Goal: Task Accomplishment & Management: Manage account settings

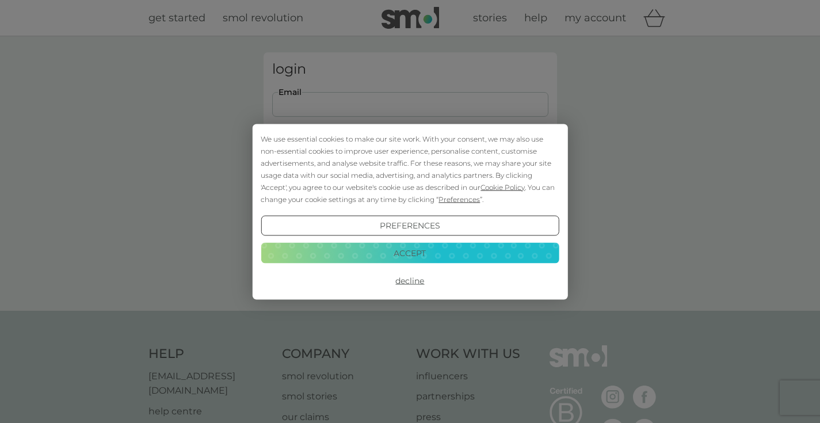
type input "natalie@maxprintandmailing.com"
click at [409, 181] on button "Login" at bounding box center [410, 180] width 276 height 33
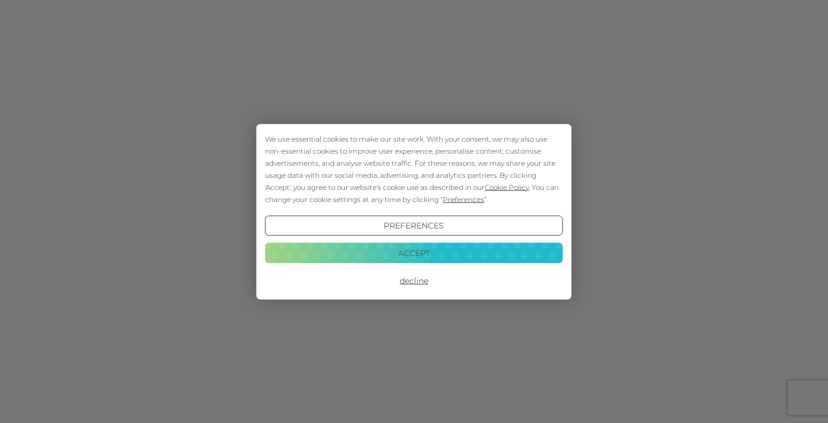
click at [418, 281] on button "Decline" at bounding box center [414, 280] width 298 height 21
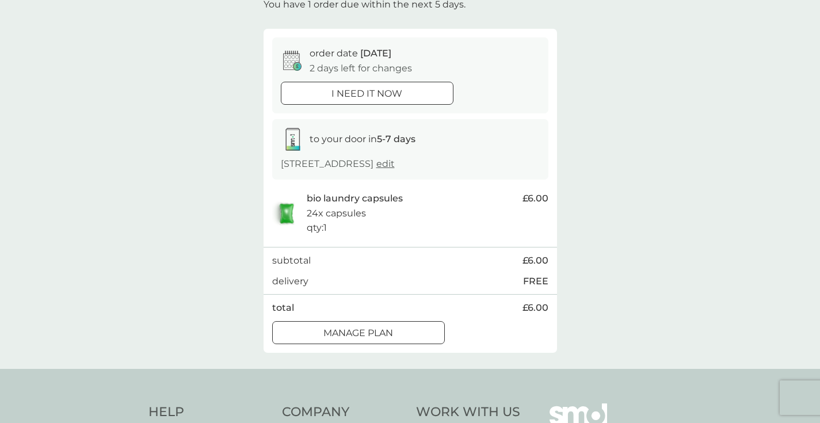
scroll to position [79, 0]
click at [401, 326] on div "Manage plan" at bounding box center [358, 331] width 171 height 15
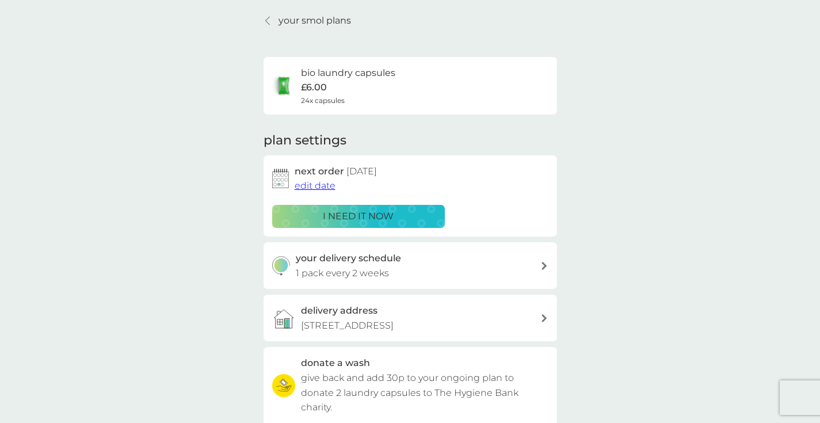
scroll to position [74, 0]
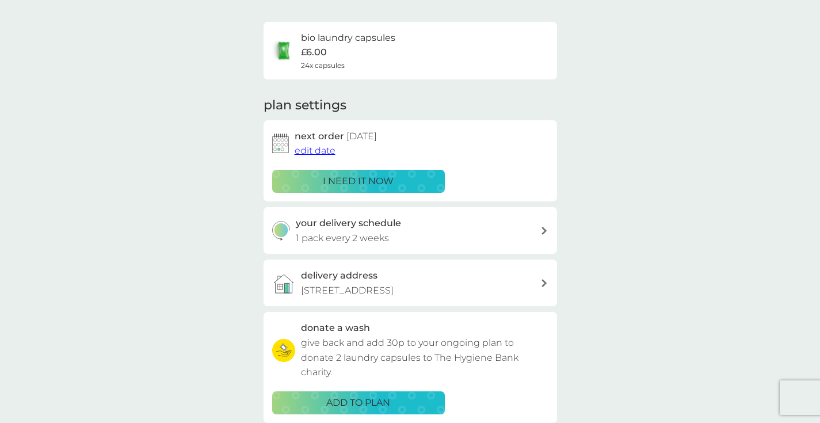
click at [330, 151] on span "edit date" at bounding box center [314, 150] width 41 height 11
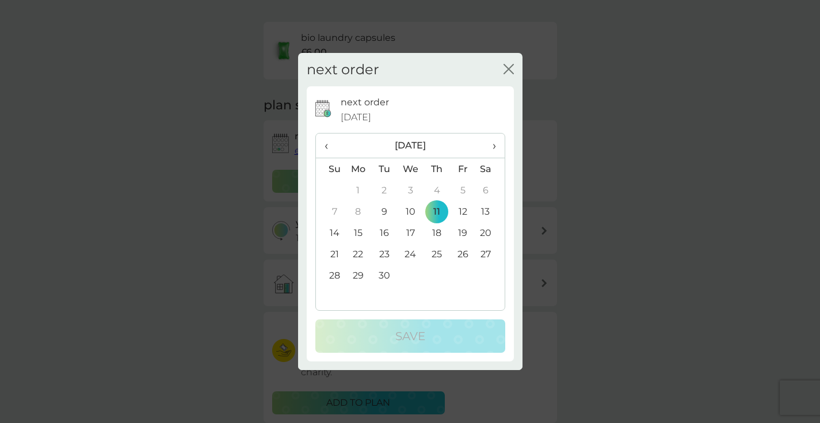
click at [511, 67] on icon "close" at bounding box center [510, 68] width 5 height 9
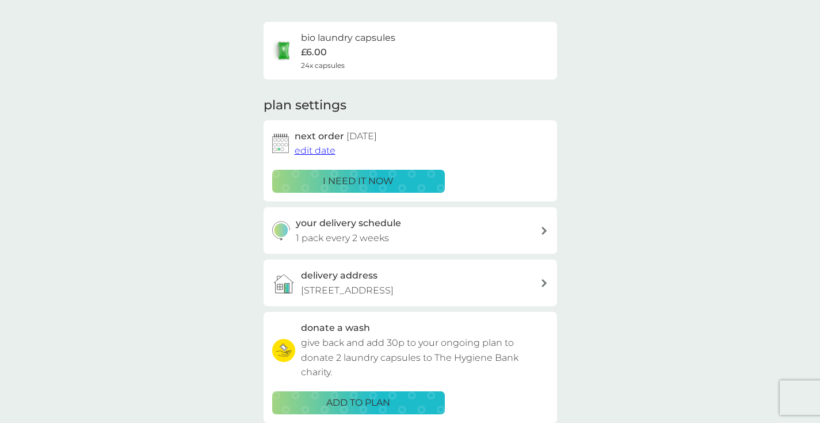
click at [321, 147] on span "edit date" at bounding box center [314, 150] width 41 height 11
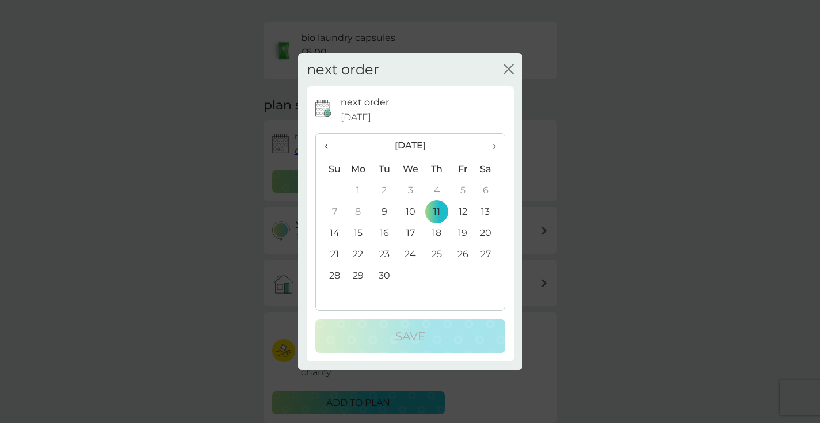
click at [439, 254] on td "25" at bounding box center [436, 253] width 26 height 21
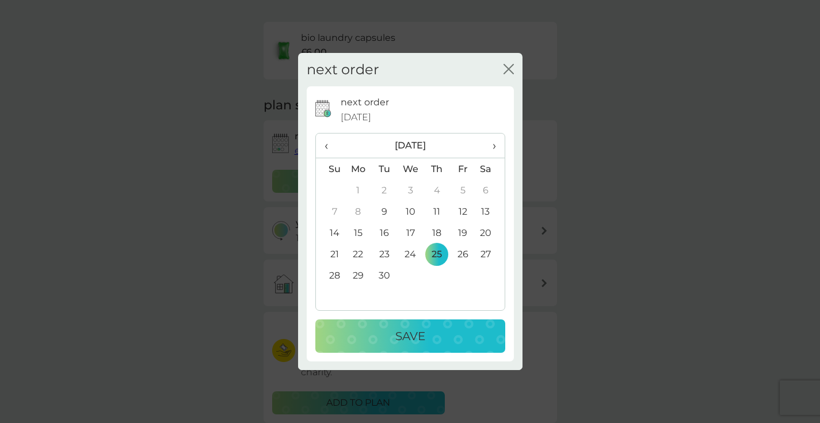
click at [439, 334] on div "Save" at bounding box center [410, 336] width 167 height 18
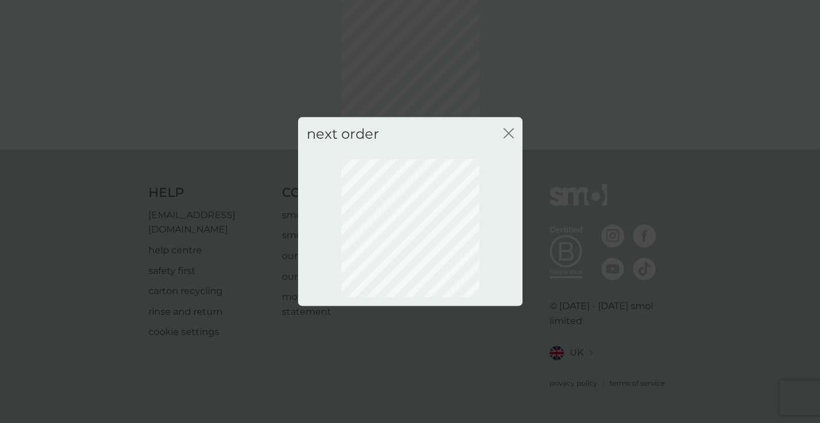
scroll to position [59, 0]
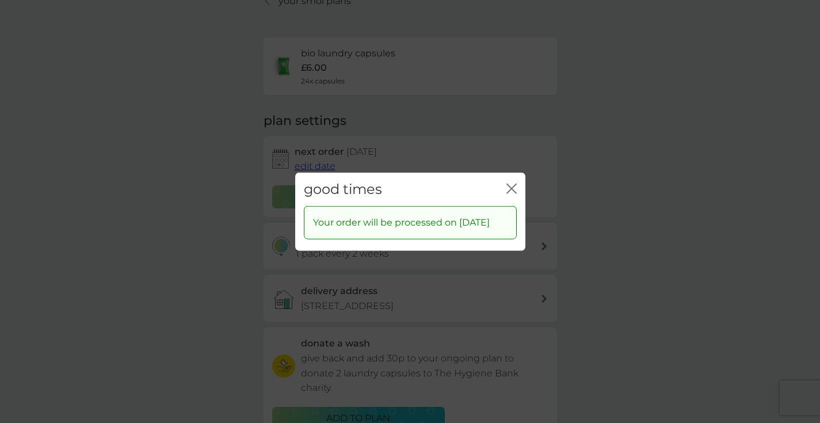
click at [512, 184] on icon "close" at bounding box center [511, 188] width 10 height 10
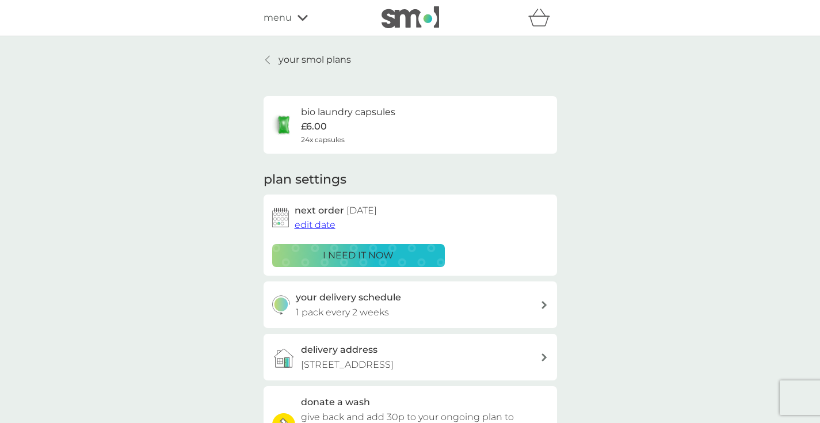
scroll to position [0, 0]
click at [303, 59] on p "your smol plans" at bounding box center [314, 59] width 72 height 15
